Goal: Information Seeking & Learning: Learn about a topic

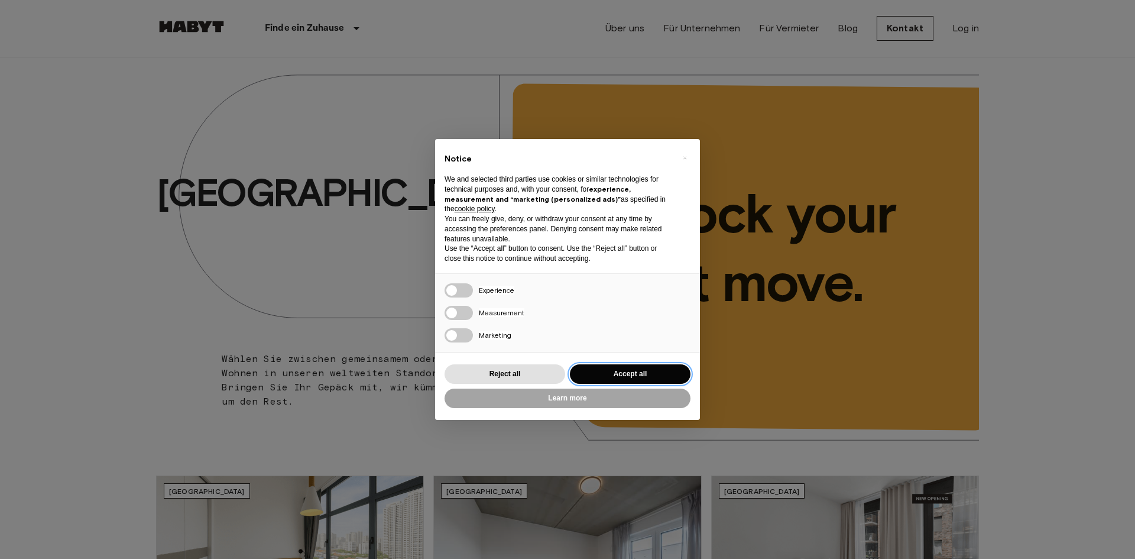
click at [647, 369] on button "Accept all" at bounding box center [630, 374] width 121 height 20
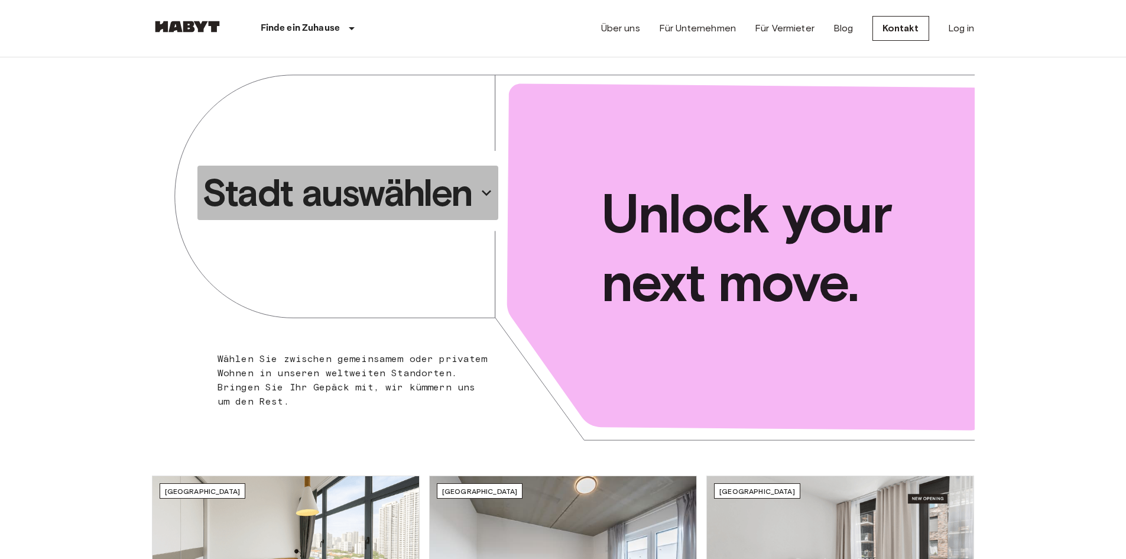
click at [475, 195] on button "Stadt auswählen" at bounding box center [348, 193] width 301 height 54
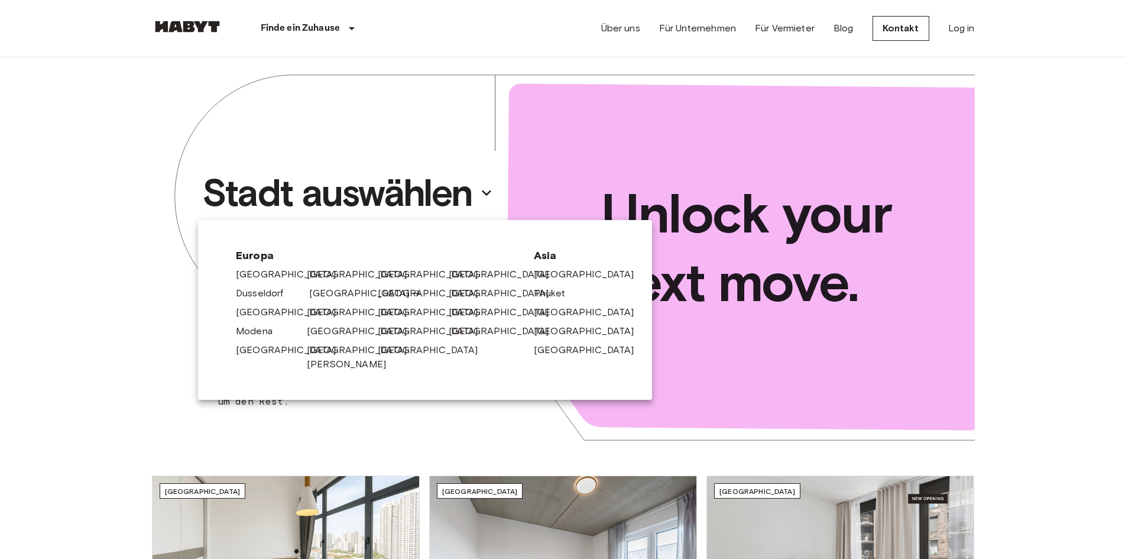
click at [318, 293] on link "[GEOGRAPHIC_DATA]" at bounding box center [365, 293] width 112 height 14
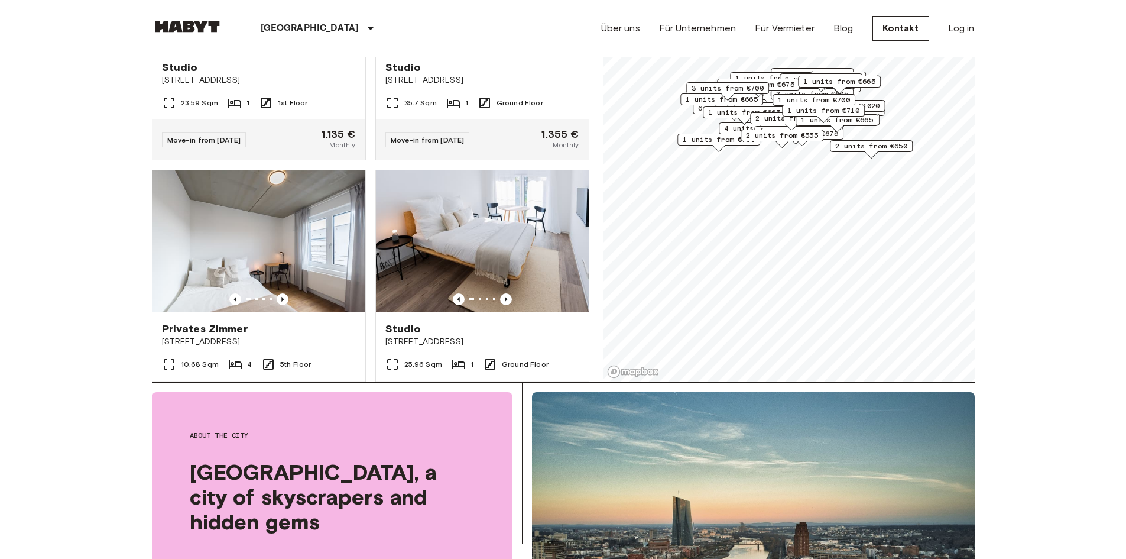
scroll to position [5190, 0]
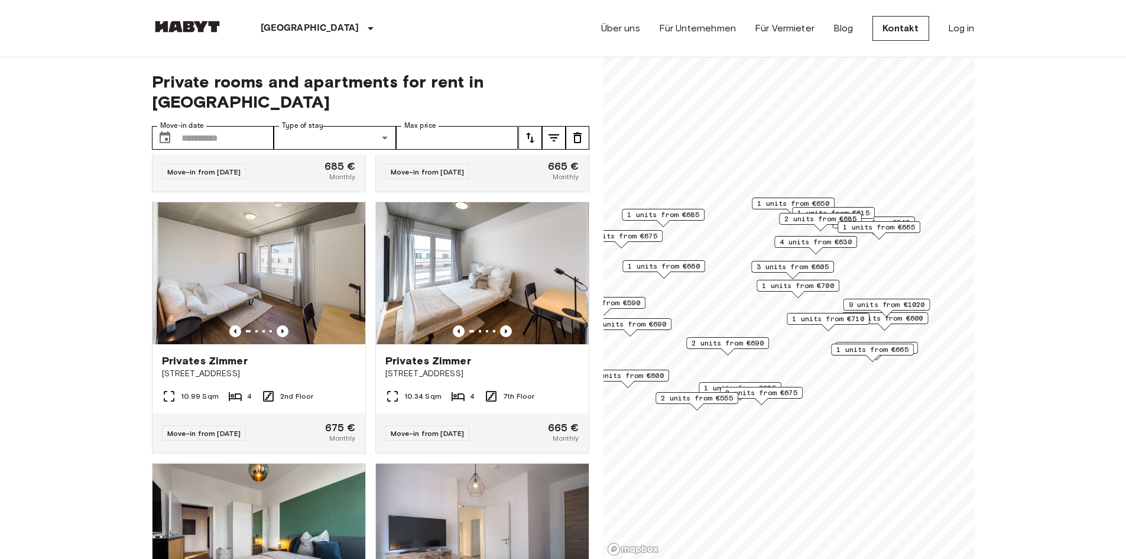
scroll to position [4388, 0]
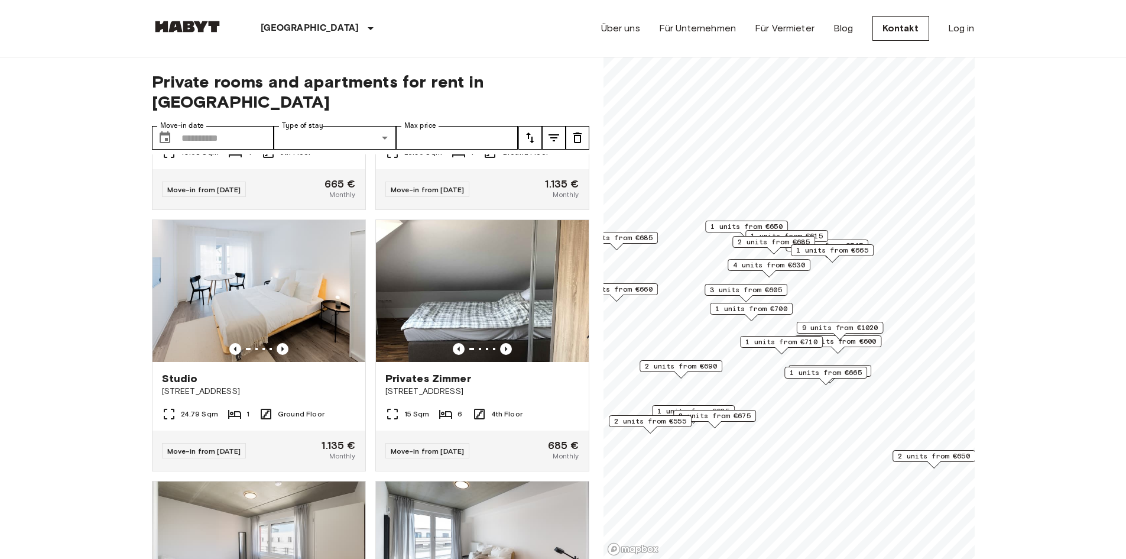
scroll to position [4120, 0]
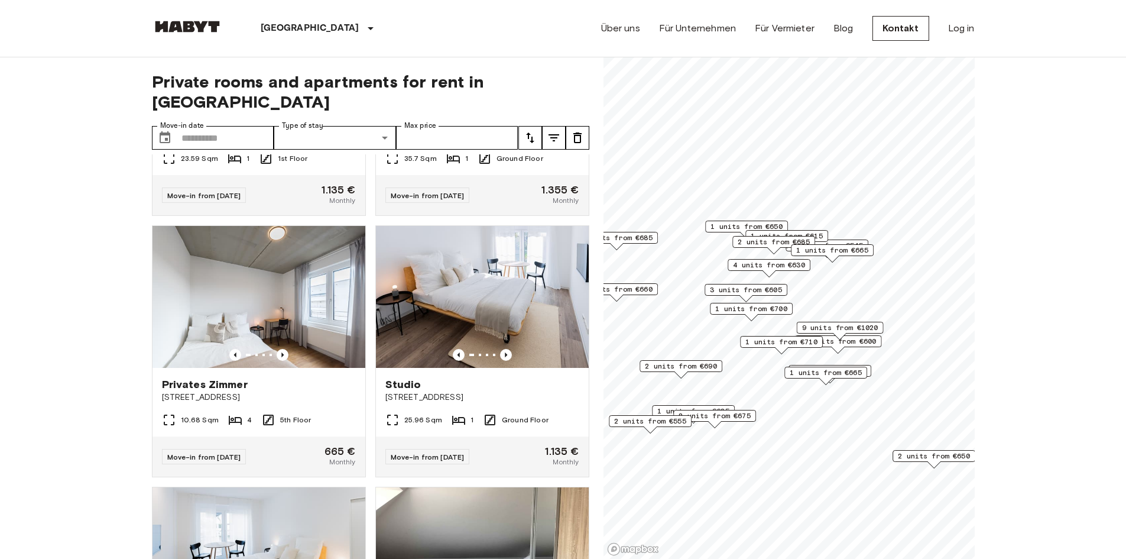
click at [817, 326] on span "9 units from €1020" at bounding box center [840, 327] width 76 height 11
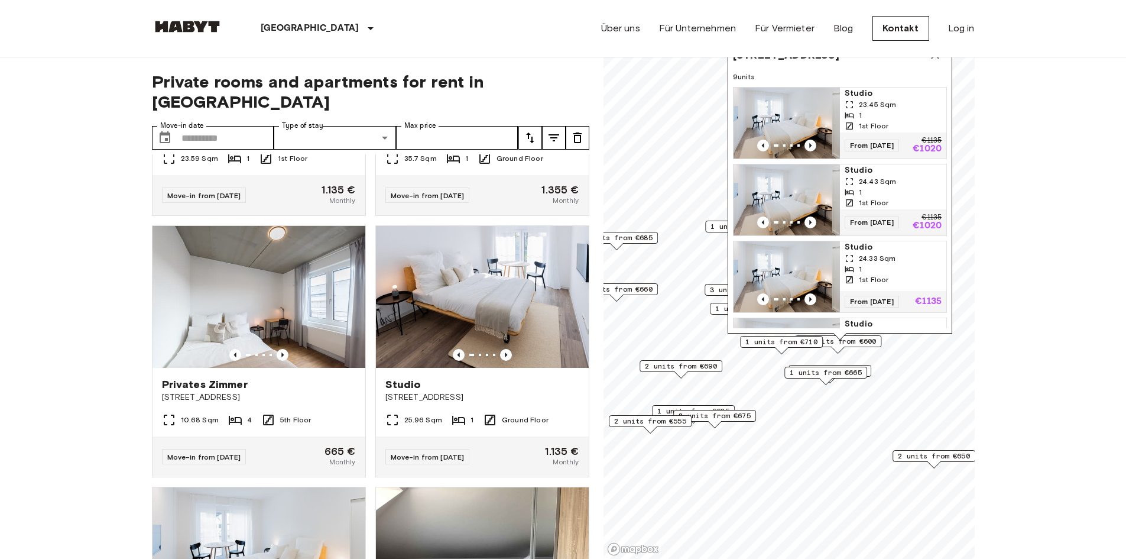
click at [853, 340] on span "14 units from €600" at bounding box center [838, 341] width 76 height 11
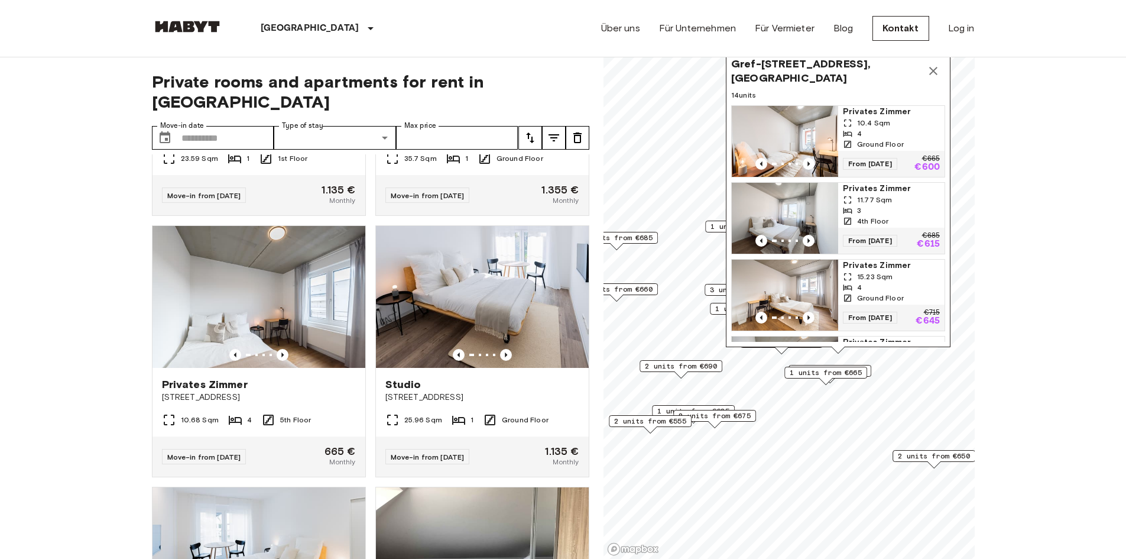
click at [928, 73] on icon "Map marker" at bounding box center [934, 71] width 14 height 14
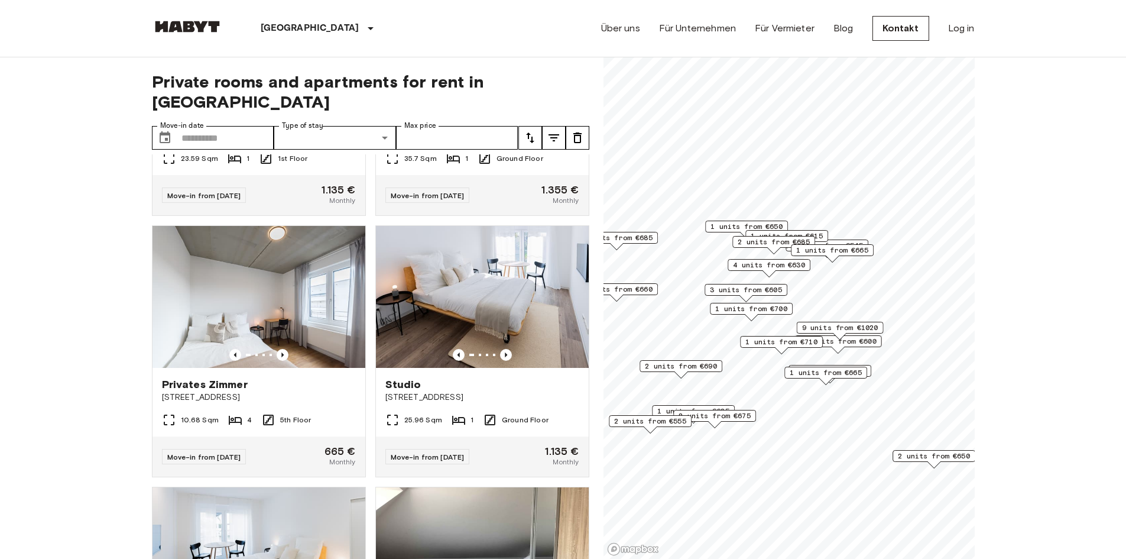
click at [787, 346] on span "1 units from €710" at bounding box center [782, 341] width 72 height 11
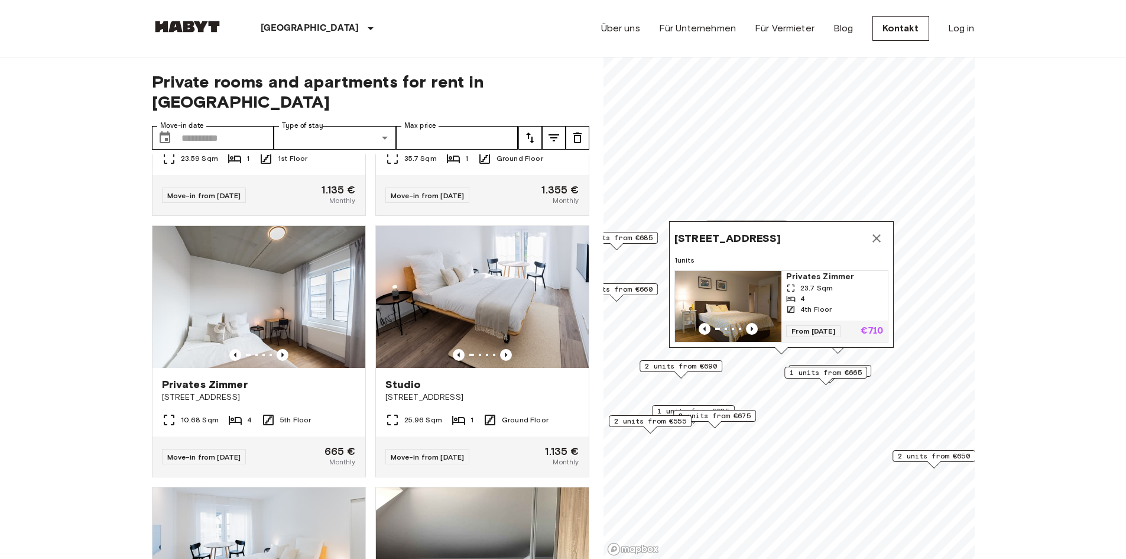
click at [871, 231] on icon "Map marker" at bounding box center [877, 238] width 14 height 14
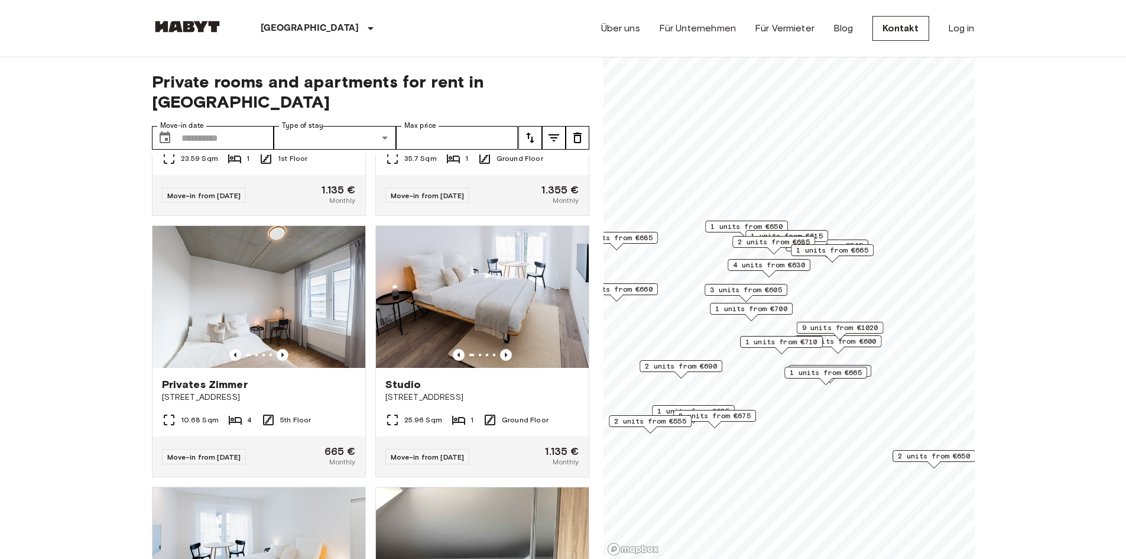
click at [775, 318] on div "1 units from €700" at bounding box center [751, 312] width 83 height 18
click at [773, 312] on span "1 units from €700" at bounding box center [752, 308] width 72 height 11
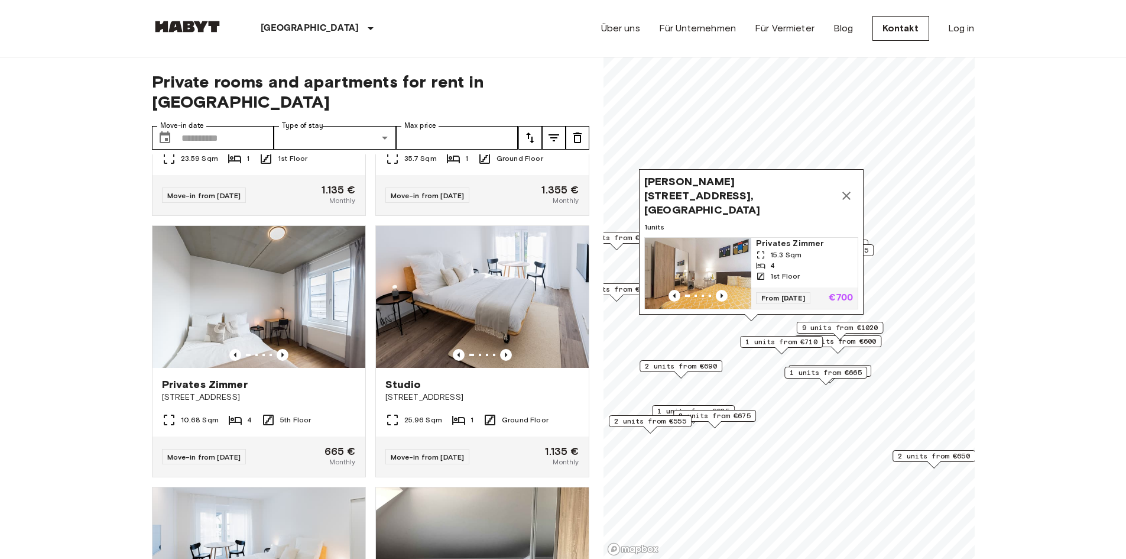
click at [848, 195] on icon "Map marker" at bounding box center [847, 196] width 14 height 14
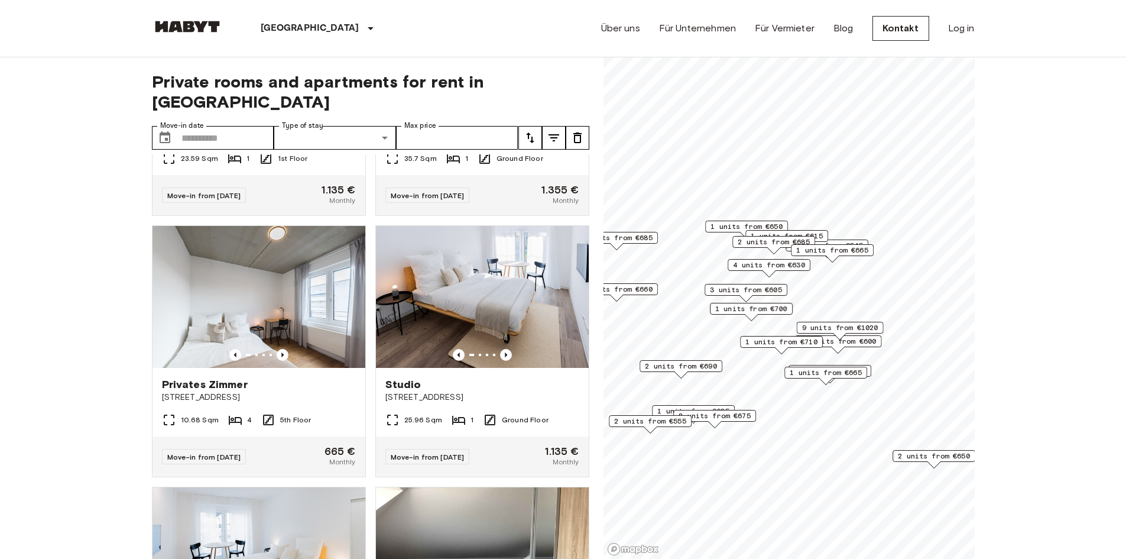
click at [772, 293] on span "3 units from €605" at bounding box center [746, 289] width 72 height 11
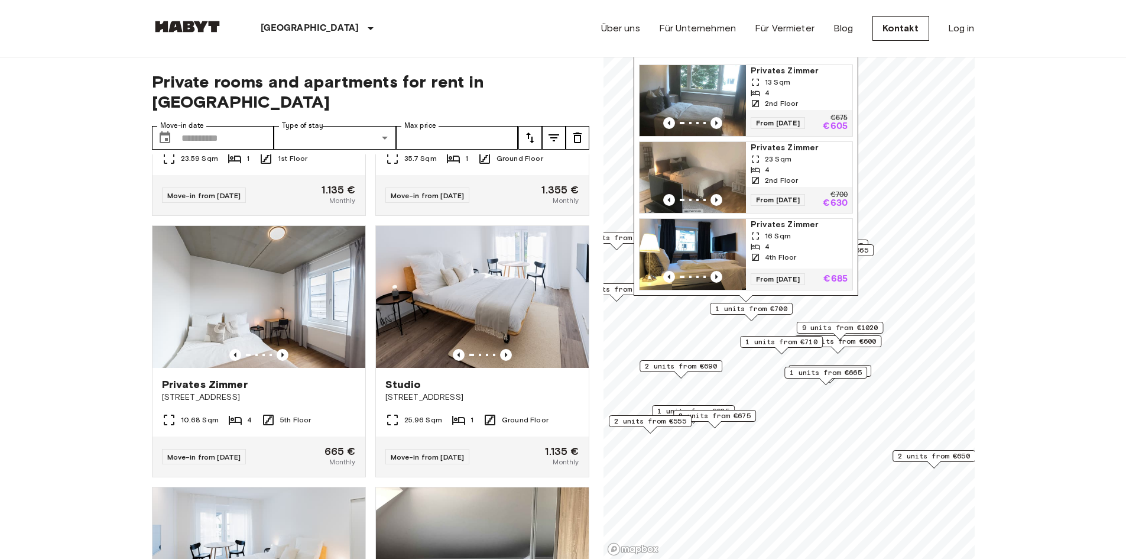
click at [622, 291] on span "1 units from €660" at bounding box center [617, 289] width 72 height 11
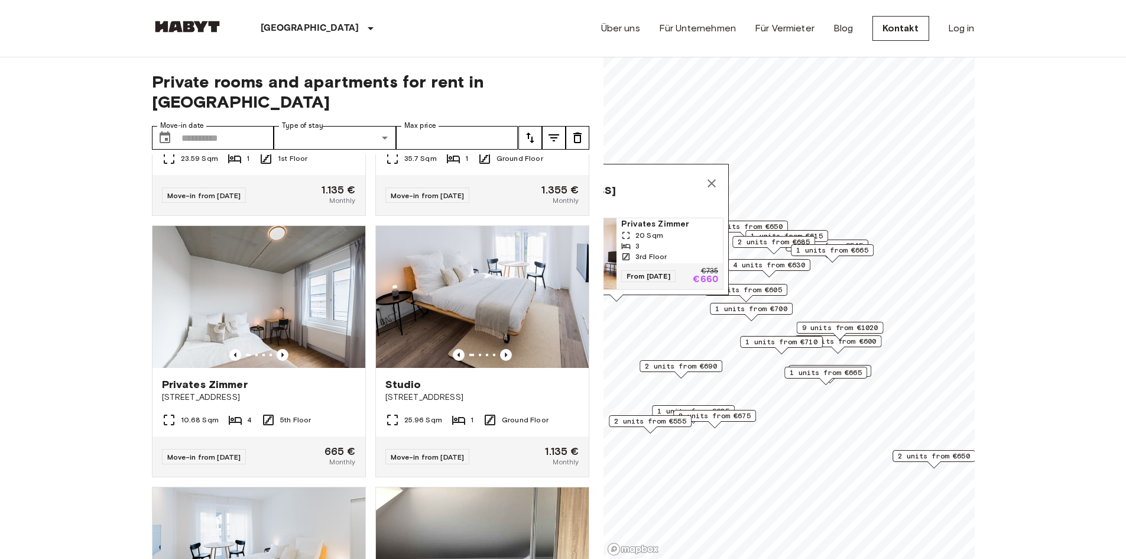
click at [705, 176] on icon "Map marker" at bounding box center [712, 183] width 14 height 14
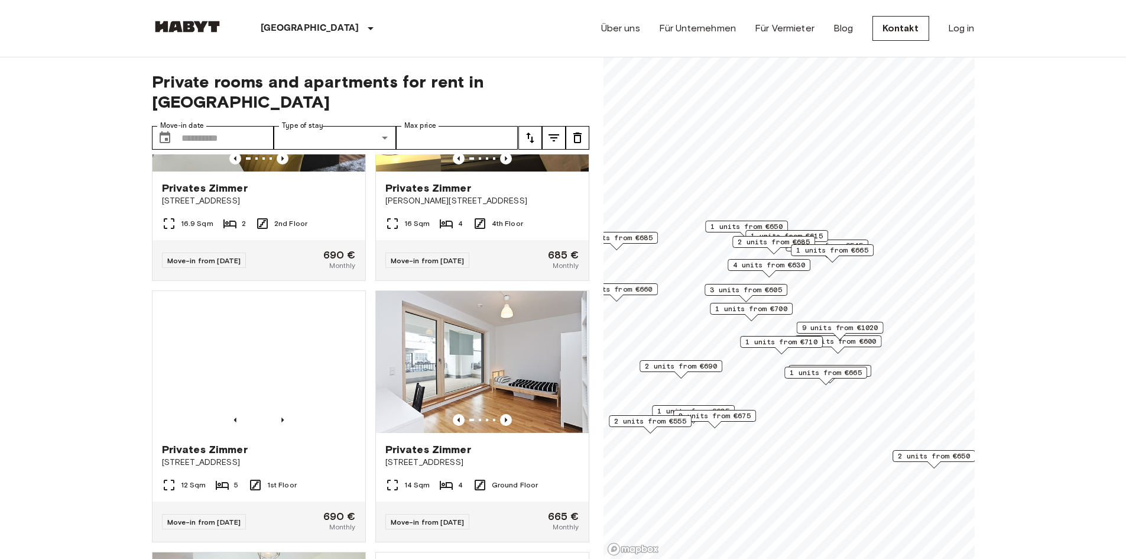
scroll to position [5303, 0]
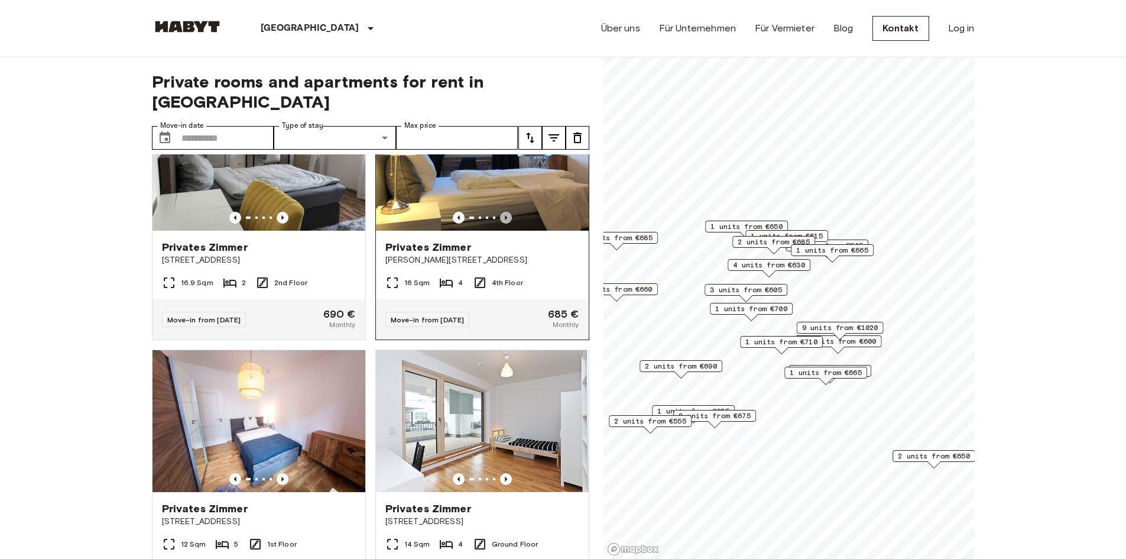
click at [500, 224] on icon "Previous image" at bounding box center [506, 218] width 12 height 12
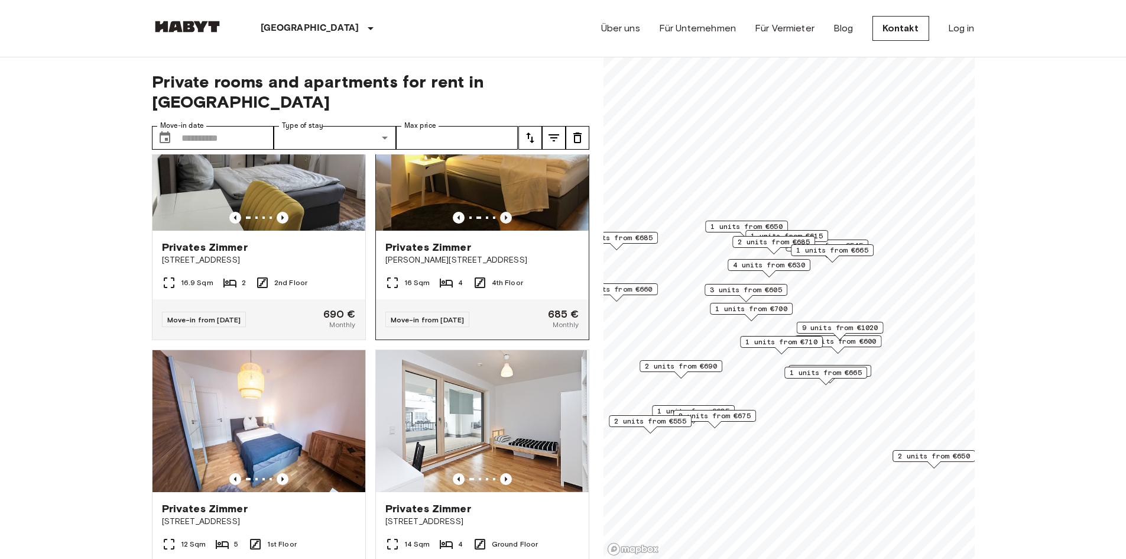
click at [500, 224] on icon "Previous image" at bounding box center [506, 218] width 12 height 12
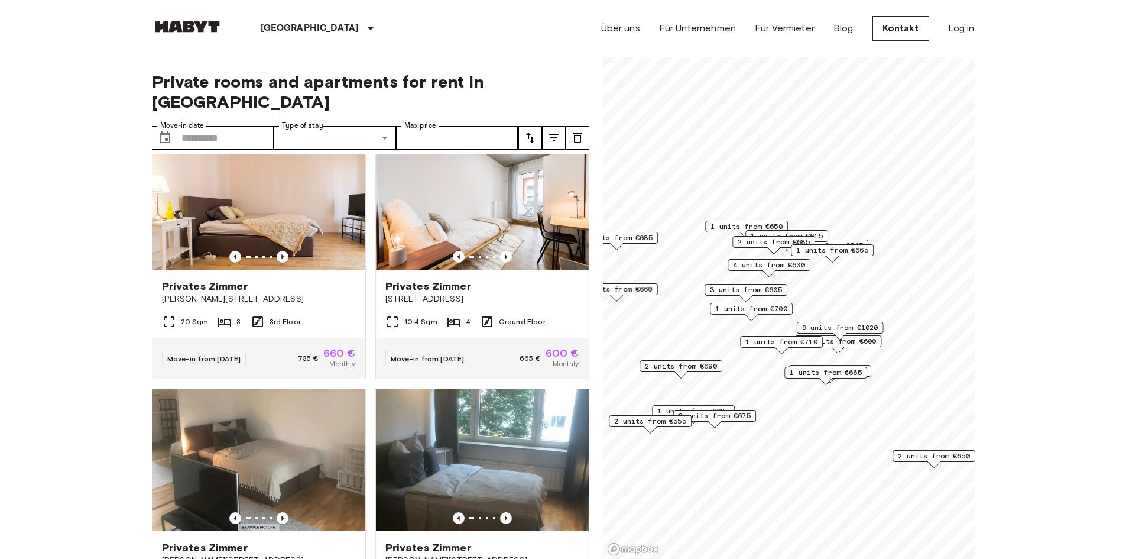
scroll to position [0, 0]
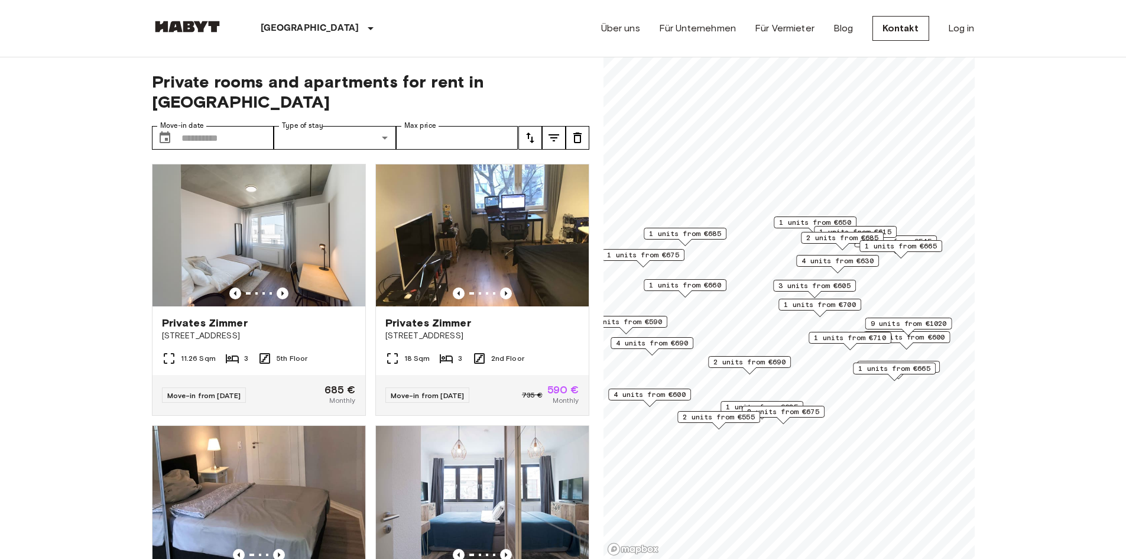
click at [829, 263] on span "4 units from €630" at bounding box center [838, 260] width 72 height 11
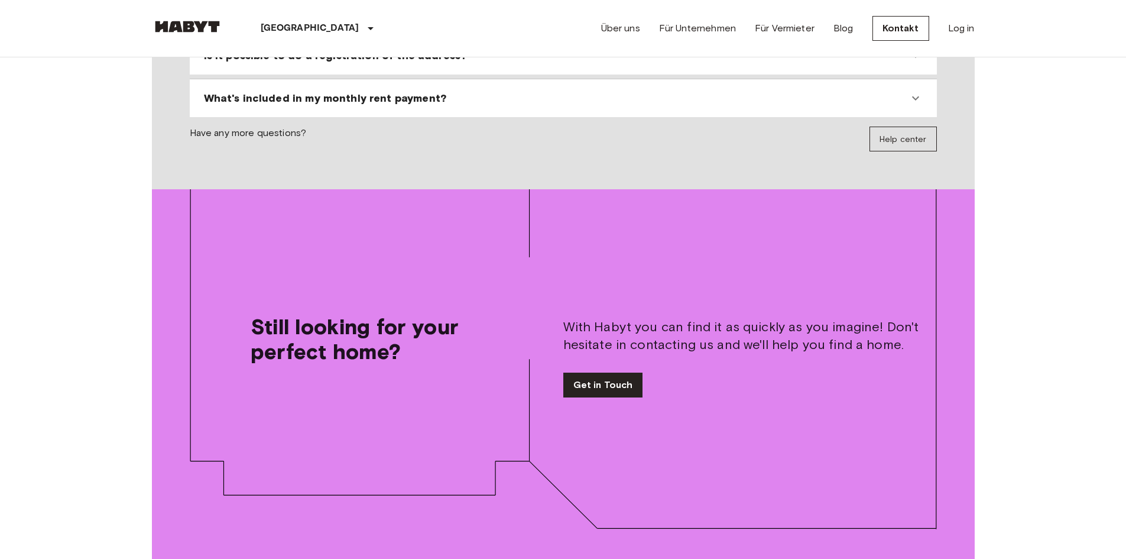
scroll to position [1124, 0]
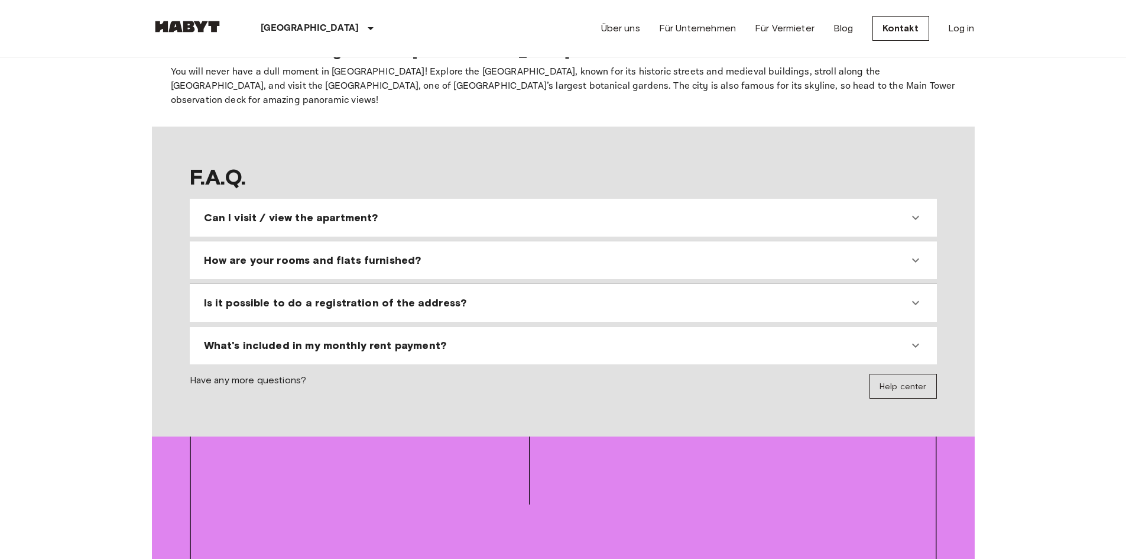
click at [311, 211] on span "Can I visit / view the apartment?" at bounding box center [291, 218] width 174 height 14
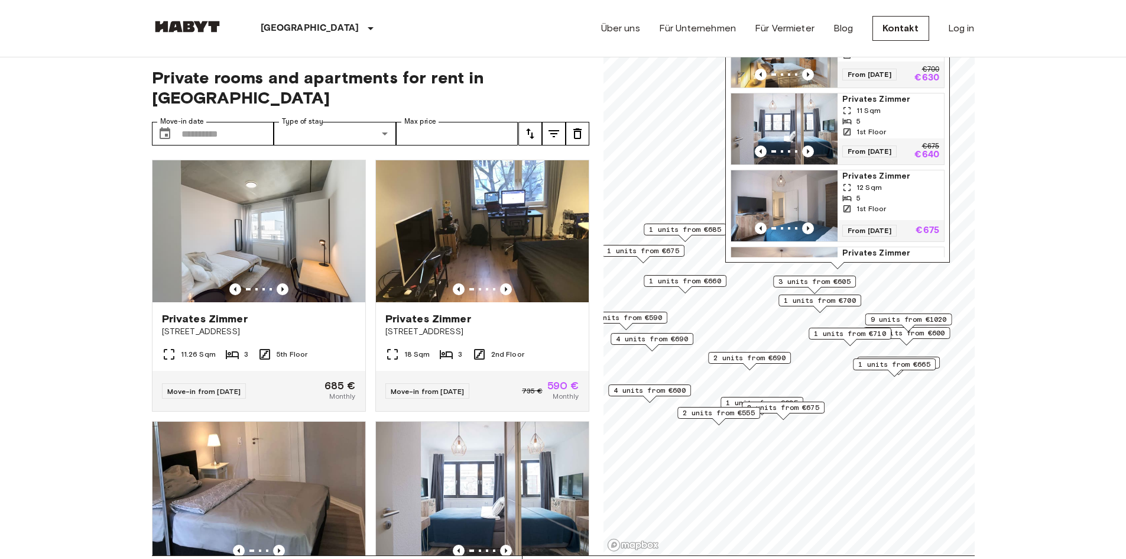
scroll to position [0, 0]
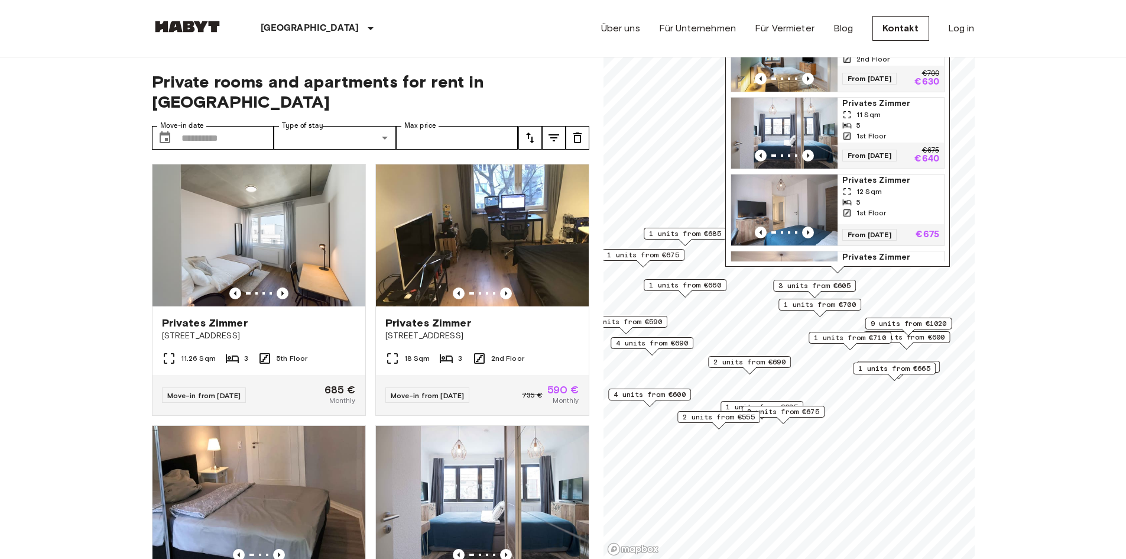
click at [707, 237] on span "1 units from €685" at bounding box center [685, 233] width 72 height 11
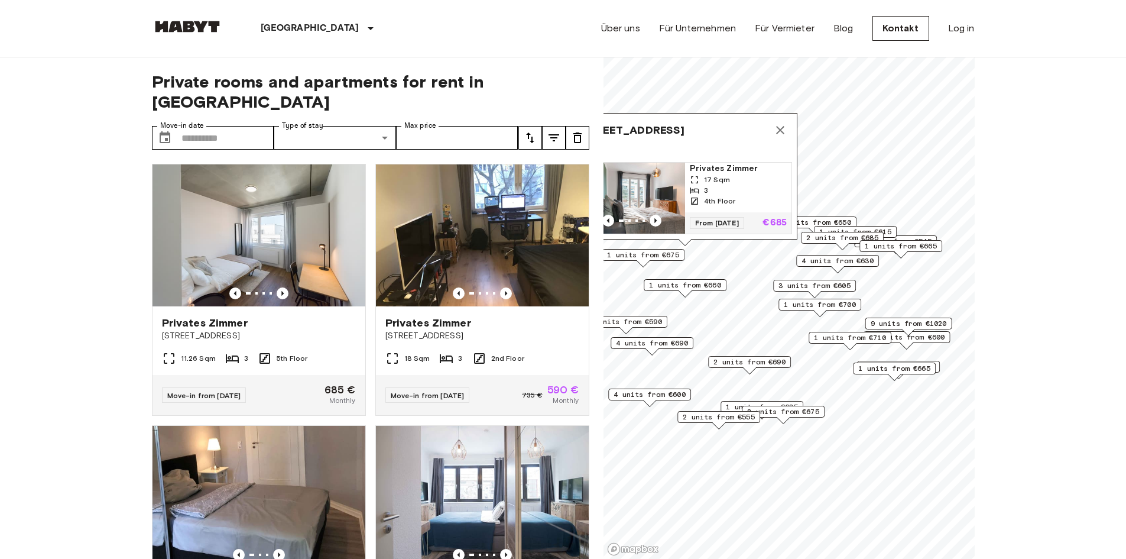
click at [828, 220] on span "1 units from €650" at bounding box center [815, 222] width 72 height 11
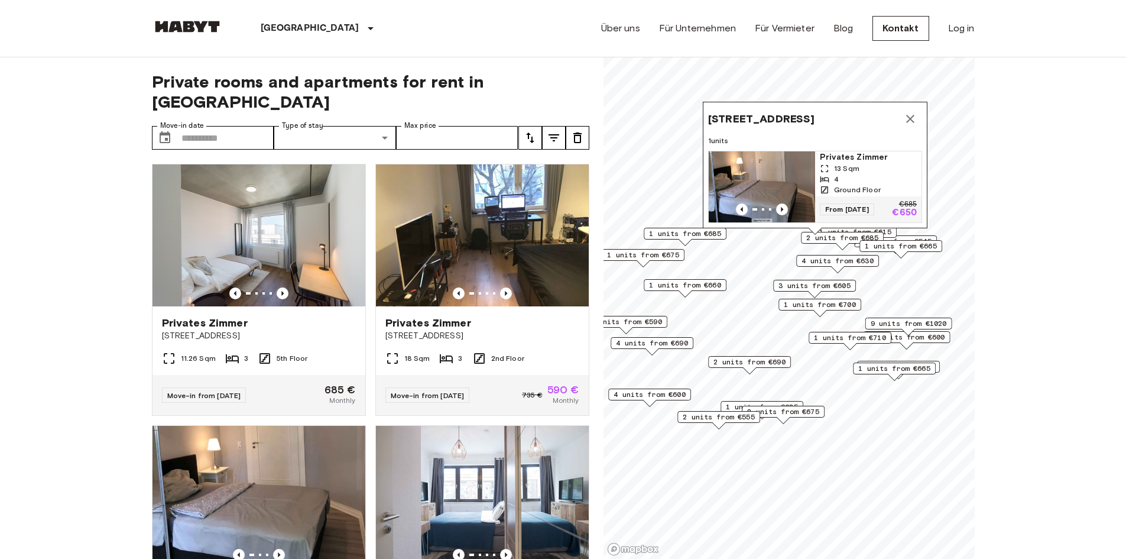
click at [910, 112] on icon "Map marker" at bounding box center [911, 119] width 14 height 14
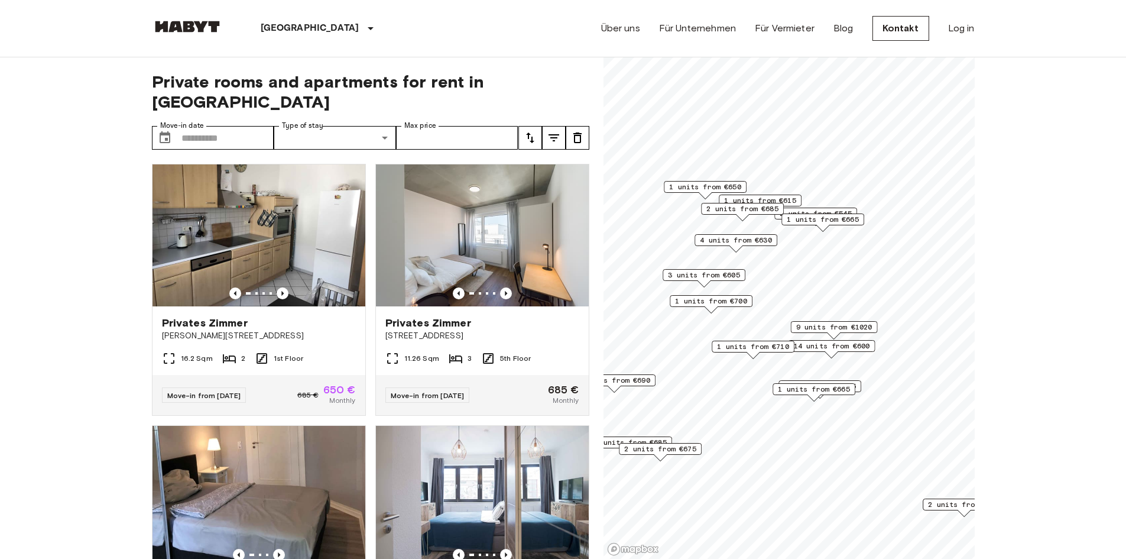
click at [772, 348] on span "1 units from €710" at bounding box center [753, 346] width 72 height 11
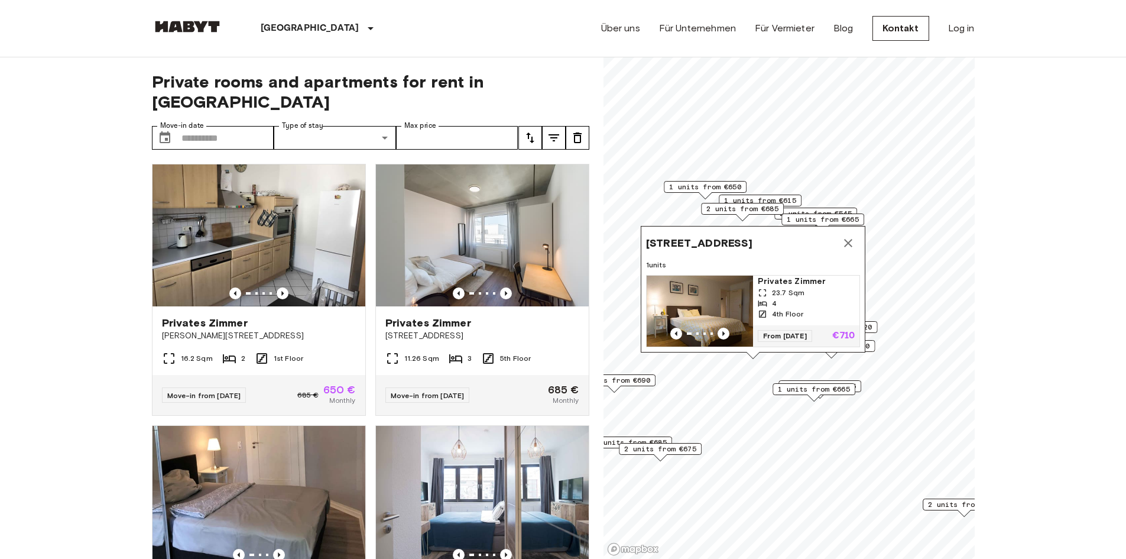
click at [847, 239] on icon "Map marker" at bounding box center [848, 243] width 8 height 8
